Goal: Use online tool/utility: Use online tool/utility

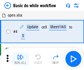
click at [20, 59] on img "button" at bounding box center [20, 56] width 7 height 7
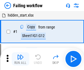
click at [20, 59] on img "button" at bounding box center [20, 56] width 7 height 7
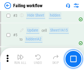
scroll to position [117, 0]
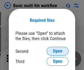
click at [58, 51] on span "Open" at bounding box center [57, 51] width 9 height 4
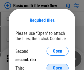
click at [58, 66] on span "Open" at bounding box center [57, 68] width 9 height 4
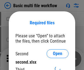
scroll to position [2, 0]
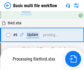
scroll to position [152, 0]
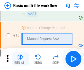
click at [20, 59] on img "button" at bounding box center [20, 56] width 7 height 7
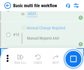
scroll to position [367, 0]
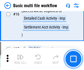
click at [20, 59] on img "button" at bounding box center [20, 56] width 7 height 7
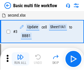
click at [20, 59] on img "button" at bounding box center [20, 56] width 7 height 7
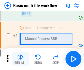
click at [20, 59] on img "button" at bounding box center [20, 56] width 7 height 7
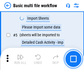
click at [20, 59] on img "button" at bounding box center [20, 56] width 7 height 7
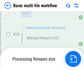
scroll to position [258, 0]
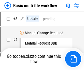
scroll to position [22, 0]
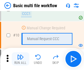
click at [20, 59] on img "button" at bounding box center [20, 56] width 7 height 7
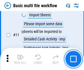
click at [20, 59] on img "button" at bounding box center [20, 56] width 7 height 7
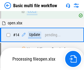
scroll to position [288, 0]
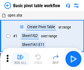
click at [20, 59] on img "button" at bounding box center [20, 56] width 7 height 7
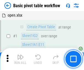
scroll to position [132, 0]
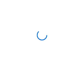
scroll to position [2, 0]
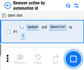
scroll to position [20, 0]
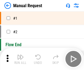
click at [20, 59] on img "button" at bounding box center [20, 56] width 7 height 7
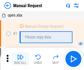
click at [20, 59] on img "button" at bounding box center [20, 56] width 7 height 7
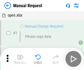
scroll to position [19, 0]
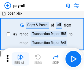
click at [20, 59] on img "button" at bounding box center [20, 56] width 7 height 7
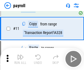
scroll to position [68, 0]
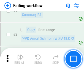
scroll to position [89, 0]
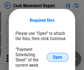
click at [58, 57] on span "Open" at bounding box center [57, 57] width 9 height 4
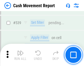
scroll to position [2446, 0]
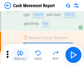
click at [20, 55] on img "button" at bounding box center [20, 52] width 7 height 7
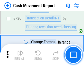
scroll to position [2875, 0]
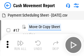
click at [20, 41] on img "button" at bounding box center [20, 43] width 7 height 7
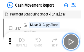
scroll to position [10, 0]
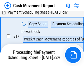
scroll to position [87, 0]
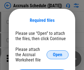
click at [58, 54] on span "Open" at bounding box center [57, 54] width 9 height 4
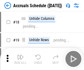
click at [20, 59] on img "button" at bounding box center [20, 56] width 7 height 7
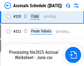
scroll to position [1025, 0]
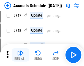
click at [20, 55] on img "button" at bounding box center [20, 52] width 7 height 7
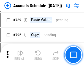
scroll to position [2315, 0]
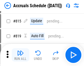
click at [20, 55] on img "button" at bounding box center [20, 52] width 7 height 7
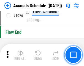
scroll to position [3300, 0]
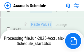
scroll to position [2971, 0]
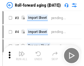
scroll to position [1, 0]
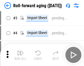
click at [20, 55] on img "button" at bounding box center [20, 52] width 7 height 7
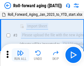
click at [20, 55] on img "button" at bounding box center [20, 52] width 7 height 7
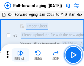
scroll to position [36, 0]
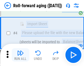
click at [20, 55] on img "button" at bounding box center [20, 52] width 7 height 7
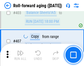
scroll to position [1911, 0]
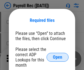
click at [58, 57] on span "Open" at bounding box center [57, 57] width 9 height 4
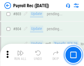
scroll to position [3501, 0]
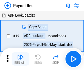
click at [20, 59] on img "button" at bounding box center [20, 56] width 7 height 7
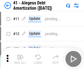
click at [20, 59] on img "button" at bounding box center [20, 56] width 7 height 7
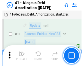
scroll to position [68, 0]
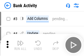
click at [20, 45] on img "button" at bounding box center [20, 43] width 7 height 7
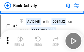
scroll to position [29, 0]
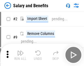
click at [20, 55] on img "button" at bounding box center [20, 52] width 7 height 7
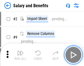
scroll to position [7, 0]
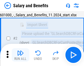
click at [20, 55] on img "button" at bounding box center [20, 52] width 7 height 7
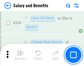
scroll to position [2595, 0]
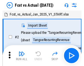
scroll to position [7, 0]
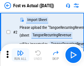
click at [20, 55] on img "button" at bounding box center [20, 52] width 7 height 7
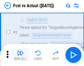
click at [20, 55] on img "button" at bounding box center [20, 52] width 7 height 7
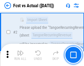
scroll to position [52, 0]
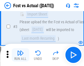
click at [20, 55] on img "button" at bounding box center [20, 52] width 7 height 7
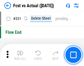
scroll to position [2638, 0]
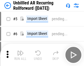
scroll to position [12, 0]
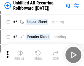
click at [20, 55] on img "button" at bounding box center [20, 52] width 7 height 7
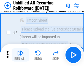
click at [20, 55] on img "button" at bounding box center [20, 52] width 7 height 7
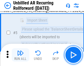
scroll to position [52, 0]
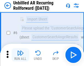
click at [20, 55] on img "button" at bounding box center [20, 52] width 7 height 7
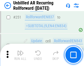
scroll to position [1872, 0]
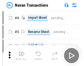
scroll to position [9, 0]
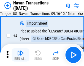
click at [20, 55] on img "button" at bounding box center [20, 52] width 7 height 7
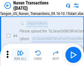
click at [20, 55] on img "button" at bounding box center [20, 52] width 7 height 7
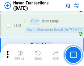
scroll to position [1786, 0]
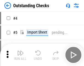
click at [20, 55] on img "button" at bounding box center [20, 52] width 7 height 7
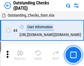
scroll to position [23, 0]
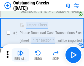
click at [20, 55] on img "button" at bounding box center [20, 52] width 7 height 7
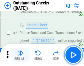
scroll to position [58, 0]
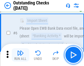
click at [20, 55] on img "button" at bounding box center [20, 52] width 7 height 7
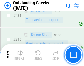
scroll to position [1673, 0]
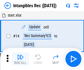
click at [20, 59] on img "button" at bounding box center [20, 56] width 7 height 7
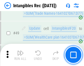
scroll to position [215, 0]
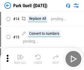
click at [20, 55] on img "button" at bounding box center [20, 56] width 7 height 7
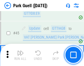
scroll to position [689, 0]
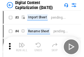
scroll to position [16, 0]
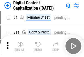
click at [20, 46] on img "button" at bounding box center [20, 44] width 7 height 7
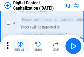
click at [20, 46] on img "button" at bounding box center [20, 44] width 7 height 7
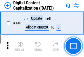
scroll to position [584, 0]
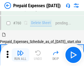
click at [20, 55] on img "button" at bounding box center [20, 52] width 7 height 7
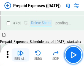
scroll to position [1527, 0]
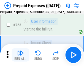
click at [20, 55] on img "button" at bounding box center [20, 52] width 7 height 7
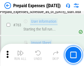
scroll to position [1560, 0]
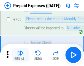
click at [20, 55] on img "button" at bounding box center [20, 52] width 7 height 7
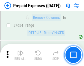
scroll to position [5760, 0]
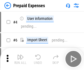
click at [20, 59] on img "button" at bounding box center [20, 56] width 7 height 7
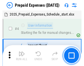
scroll to position [24, 0]
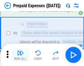
click at [20, 55] on img "button" at bounding box center [20, 52] width 7 height 7
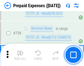
scroll to position [1963, 0]
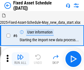
click at [20, 59] on img "button" at bounding box center [20, 56] width 7 height 7
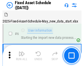
scroll to position [30, 0]
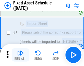
click at [20, 55] on img "button" at bounding box center [20, 52] width 7 height 7
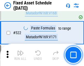
scroll to position [1915, 0]
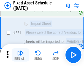
click at [20, 55] on img "button" at bounding box center [20, 52] width 7 height 7
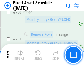
scroll to position [2686, 0]
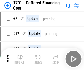
click at [20, 59] on img "button" at bounding box center [20, 56] width 7 height 7
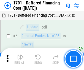
scroll to position [66, 0]
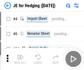
click at [20, 55] on img "button" at bounding box center [20, 56] width 7 height 7
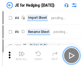
scroll to position [1, 0]
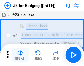
click at [20, 55] on img "button" at bounding box center [20, 52] width 7 height 7
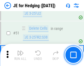
scroll to position [357, 0]
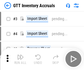
click at [20, 55] on img "button" at bounding box center [20, 56] width 7 height 7
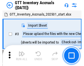
scroll to position [1, 0]
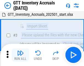
click at [20, 55] on img "button" at bounding box center [20, 52] width 7 height 7
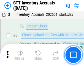
scroll to position [36, 0]
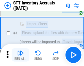
click at [20, 55] on img "button" at bounding box center [20, 52] width 7 height 7
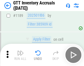
scroll to position [4500, 0]
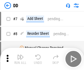
click at [20, 59] on img "button" at bounding box center [20, 56] width 7 height 7
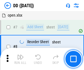
scroll to position [53, 0]
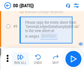
click at [20, 59] on img "button" at bounding box center [20, 56] width 7 height 7
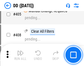
scroll to position [2465, 0]
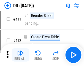
click at [20, 55] on img "button" at bounding box center [20, 52] width 7 height 7
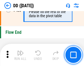
scroll to position [2637, 0]
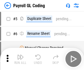
click at [20, 59] on img "button" at bounding box center [20, 56] width 7 height 7
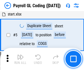
scroll to position [66, 0]
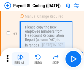
click at [20, 59] on img "button" at bounding box center [20, 56] width 7 height 7
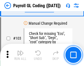
scroll to position [1293, 0]
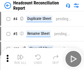
click at [20, 59] on img "button" at bounding box center [20, 56] width 7 height 7
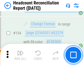
scroll to position [662, 0]
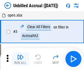
click at [20, 59] on img "button" at bounding box center [20, 56] width 7 height 7
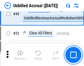
scroll to position [500, 0]
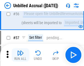
click at [20, 55] on img "button" at bounding box center [20, 52] width 7 height 7
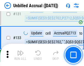
scroll to position [1641, 0]
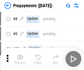
click at [20, 59] on img "button" at bounding box center [20, 56] width 7 height 7
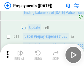
scroll to position [34, 0]
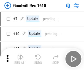
click at [20, 59] on img "button" at bounding box center [20, 56] width 7 height 7
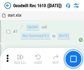
scroll to position [94, 0]
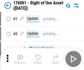
click at [20, 59] on img "button" at bounding box center [20, 56] width 7 height 7
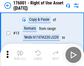
scroll to position [36, 0]
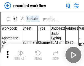
click at [20, 55] on img "button" at bounding box center [20, 52] width 7 height 7
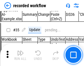
scroll to position [1722, 0]
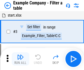
click at [20, 59] on img "button" at bounding box center [20, 56] width 7 height 7
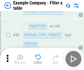
scroll to position [504, 0]
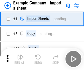
click at [20, 55] on img "button" at bounding box center [20, 56] width 7 height 7
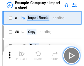
scroll to position [9, 0]
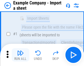
click at [20, 55] on img "button" at bounding box center [20, 52] width 7 height 7
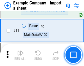
scroll to position [122, 0]
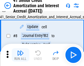
click at [20, 55] on img "button" at bounding box center [20, 52] width 7 height 7
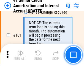
click at [20, 55] on img "button" at bounding box center [20, 52] width 7 height 7
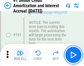
scroll to position [589, 0]
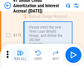
click at [20, 55] on img "button" at bounding box center [20, 52] width 7 height 7
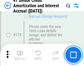
scroll to position [645, 0]
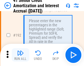
click at [20, 55] on img "button" at bounding box center [20, 52] width 7 height 7
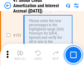
scroll to position [703, 0]
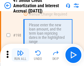
click at [20, 55] on img "button" at bounding box center [20, 52] width 7 height 7
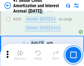
scroll to position [1408, 0]
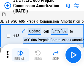
click at [20, 55] on img "button" at bounding box center [20, 52] width 7 height 7
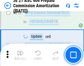
scroll to position [1029, 0]
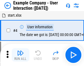
click at [20, 55] on img "button" at bounding box center [20, 52] width 7 height 7
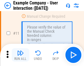
click at [20, 55] on img "button" at bounding box center [20, 52] width 7 height 7
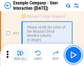
scroll to position [119, 0]
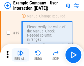
click at [20, 55] on img "button" at bounding box center [20, 52] width 7 height 7
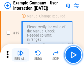
click at [20, 55] on img "button" at bounding box center [20, 52] width 7 height 7
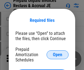
click at [58, 54] on span "Open" at bounding box center [57, 54] width 9 height 4
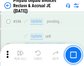
scroll to position [744, 0]
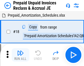
click at [20, 55] on img "button" at bounding box center [20, 52] width 7 height 7
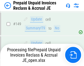
scroll to position [479, 0]
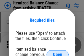
click at [58, 52] on span "Open" at bounding box center [57, 54] width 9 height 4
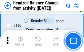
scroll to position [1060, 0]
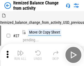
scroll to position [9, 0]
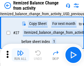
click at [20, 55] on img "button" at bounding box center [20, 52] width 7 height 7
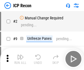
scroll to position [2, 0]
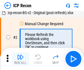
click at [20, 59] on img "button" at bounding box center [20, 56] width 7 height 7
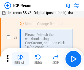
click at [20, 59] on img "button" at bounding box center [20, 56] width 7 height 7
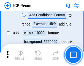
scroll to position [540, 0]
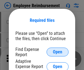
click at [58, 52] on span "Open" at bounding box center [57, 52] width 9 height 4
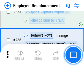
scroll to position [1498, 0]
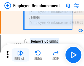
click at [20, 55] on img "button" at bounding box center [20, 52] width 7 height 7
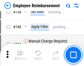
scroll to position [3866, 0]
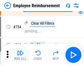
click at [20, 55] on img "button" at bounding box center [20, 52] width 7 height 7
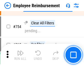
click at [20, 55] on img "button" at bounding box center [20, 52] width 7 height 7
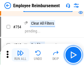
click at [20, 55] on img "button" at bounding box center [20, 52] width 7 height 7
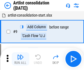
click at [20, 59] on img "button" at bounding box center [20, 56] width 7 height 7
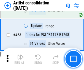
scroll to position [2413, 0]
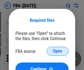
click at [58, 51] on span "Open" at bounding box center [57, 51] width 9 height 4
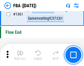
scroll to position [5918, 0]
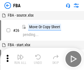
scroll to position [6, 0]
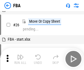
click at [20, 59] on img "button" at bounding box center [20, 56] width 7 height 7
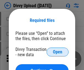
click at [58, 52] on span "Open" at bounding box center [57, 52] width 9 height 4
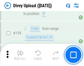
scroll to position [571, 0]
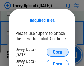
click at [58, 52] on span "Open" at bounding box center [57, 52] width 9 height 4
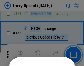
scroll to position [619, 0]
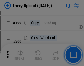
scroll to position [801, 0]
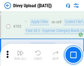
scroll to position [3769, 0]
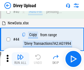
click at [20, 59] on img "button" at bounding box center [20, 56] width 7 height 7
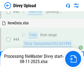
scroll to position [61, 0]
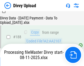
scroll to position [649, 0]
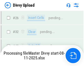
scroll to position [571, 0]
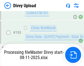
scroll to position [770, 0]
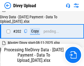
scroll to position [892, 0]
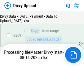
scroll to position [1013, 0]
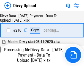
scroll to position [1135, 0]
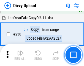
scroll to position [1367, 0]
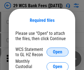
click at [58, 52] on span "Open" at bounding box center [57, 52] width 9 height 4
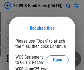
scroll to position [8, 0]
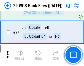
scroll to position [537, 0]
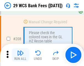
click at [20, 55] on img "button" at bounding box center [20, 52] width 7 height 7
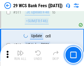
scroll to position [2772, 0]
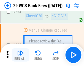
click at [20, 55] on img "button" at bounding box center [20, 52] width 7 height 7
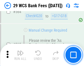
scroll to position [2980, 0]
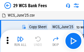
scroll to position [10, 0]
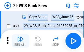
click at [20, 41] on img "button" at bounding box center [20, 39] width 7 height 7
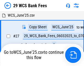
scroll to position [3, 0]
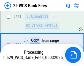
scroll to position [2942, 0]
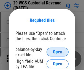
click at [58, 52] on span "Open" at bounding box center [57, 52] width 9 height 4
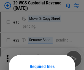
scroll to position [46, 0]
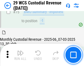
scroll to position [576, 0]
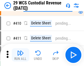
click at [20, 55] on img "button" at bounding box center [20, 52] width 7 height 7
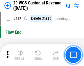
scroll to position [2632, 0]
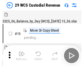
scroll to position [13, 0]
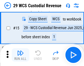
click at [20, 55] on img "button" at bounding box center [20, 52] width 7 height 7
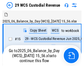
scroll to position [10, 0]
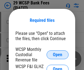
click at [58, 54] on span "Open" at bounding box center [57, 54] width 9 height 4
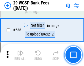
scroll to position [2117, 0]
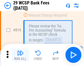
click at [20, 55] on img "button" at bounding box center [20, 52] width 7 height 7
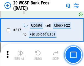
scroll to position [3343, 0]
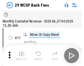
scroll to position [13, 0]
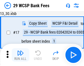
click at [20, 55] on img "button" at bounding box center [20, 52] width 7 height 7
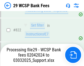
scroll to position [3490, 0]
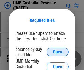
click at [58, 52] on span "Open" at bounding box center [57, 52] width 9 height 4
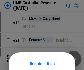
scroll to position [43, 0]
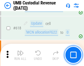
scroll to position [2839, 0]
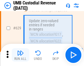
click at [20, 55] on img "button" at bounding box center [20, 52] width 7 height 7
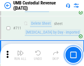
scroll to position [3354, 0]
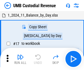
scroll to position [4, 0]
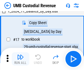
click at [20, 59] on img "button" at bounding box center [20, 56] width 7 height 7
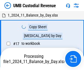
scroll to position [4, 0]
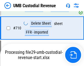
scroll to position [3342, 0]
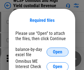
click at [58, 52] on span "Open" at bounding box center [57, 52] width 9 height 4
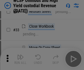
scroll to position [126, 0]
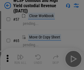
scroll to position [240, 0]
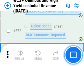
scroll to position [4663, 0]
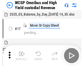
scroll to position [3, 0]
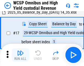
click at [20, 55] on img "button" at bounding box center [20, 52] width 7 height 7
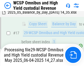
scroll to position [115, 0]
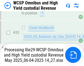
scroll to position [403, 0]
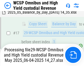
scroll to position [115, 0]
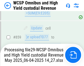
scroll to position [4651, 0]
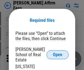
click at [58, 52] on span "Open" at bounding box center [57, 54] width 9 height 4
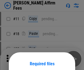
scroll to position [43, 0]
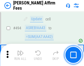
scroll to position [1498, 0]
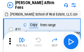
scroll to position [6, 0]
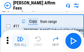
click at [20, 41] on img "button" at bounding box center [20, 39] width 7 height 7
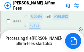
scroll to position [1445, 0]
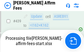
scroll to position [1445, 0]
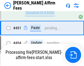
scroll to position [1498, 0]
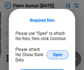
click at [58, 52] on span "Open" at bounding box center [57, 54] width 9 height 4
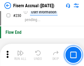
scroll to position [1746, 0]
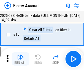
click at [20, 59] on img "button" at bounding box center [20, 56] width 7 height 7
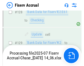
scroll to position [1150, 0]
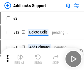
click at [20, 55] on img "button" at bounding box center [20, 56] width 7 height 7
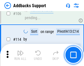
scroll to position [401, 0]
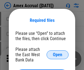
click at [58, 54] on span "Open" at bounding box center [57, 54] width 9 height 4
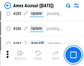
scroll to position [1509, 0]
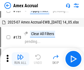
click at [20, 59] on img "button" at bounding box center [20, 56] width 7 height 7
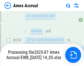
scroll to position [1574, 0]
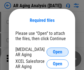
click at [58, 51] on span "Open" at bounding box center [57, 52] width 9 height 4
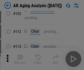
scroll to position [76, 0]
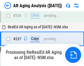
scroll to position [854, 0]
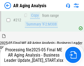
scroll to position [848, 0]
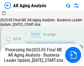
scroll to position [871, 0]
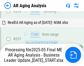
scroll to position [871, 0]
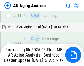
scroll to position [848, 0]
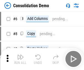
click at [20, 59] on img "button" at bounding box center [20, 56] width 7 height 7
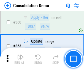
scroll to position [1847, 0]
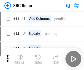
click at [20, 59] on img "button" at bounding box center [20, 56] width 7 height 7
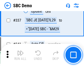
scroll to position [1450, 0]
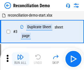
click at [20, 59] on img "button" at bounding box center [20, 56] width 7 height 7
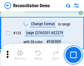
scroll to position [654, 0]
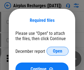
click at [58, 51] on span "Open" at bounding box center [57, 51] width 9 height 4
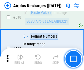
scroll to position [2371, 0]
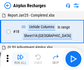
click at [20, 59] on img "button" at bounding box center [20, 56] width 7 height 7
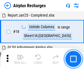
scroll to position [24, 0]
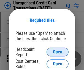
click at [58, 52] on span "Open" at bounding box center [57, 52] width 9 height 4
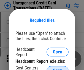
click at [58, 68] on span "Open" at bounding box center [57, 70] width 9 height 4
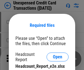
scroll to position [5, 0]
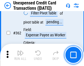
scroll to position [1417, 0]
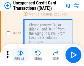
click at [20, 55] on img "button" at bounding box center [20, 52] width 7 height 7
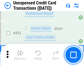
scroll to position [1879, 0]
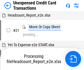
scroll to position [9, 0]
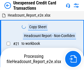
scroll to position [9, 0]
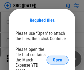
click at [58, 60] on span "Open" at bounding box center [57, 60] width 9 height 4
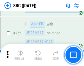
scroll to position [1077, 0]
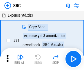
scroll to position [6, 0]
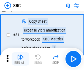
click at [20, 59] on img "button" at bounding box center [20, 56] width 7 height 7
